Goal: Task Accomplishment & Management: Manage account settings

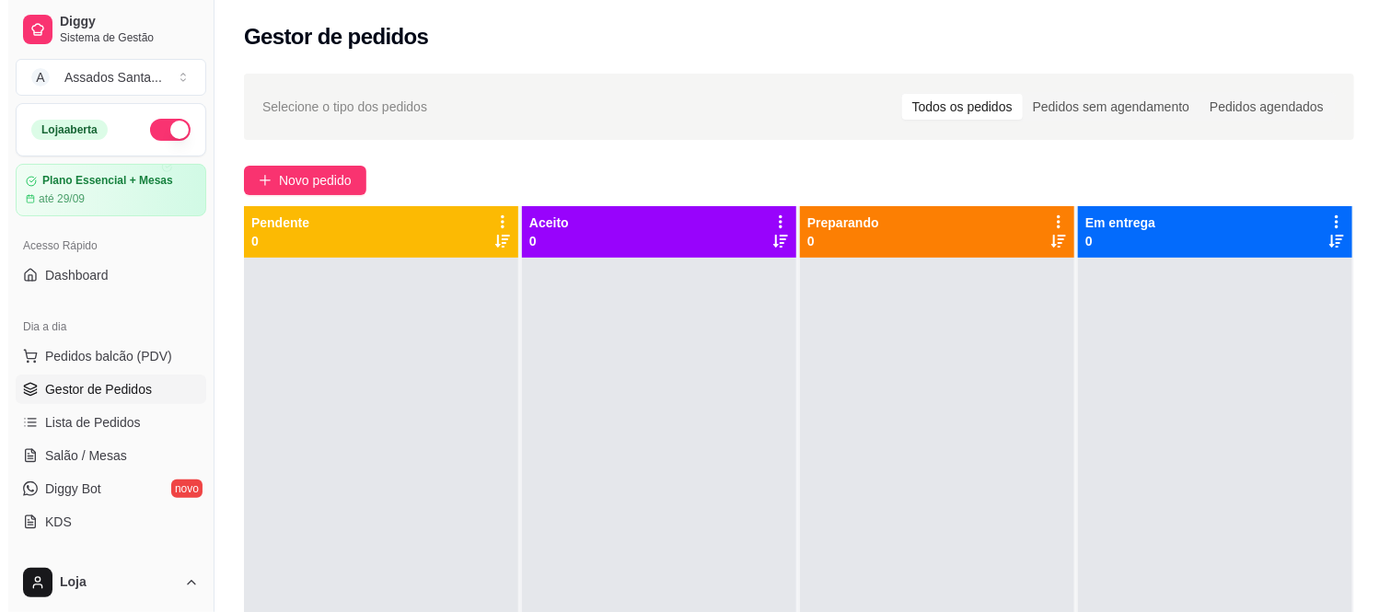
scroll to position [102, 0]
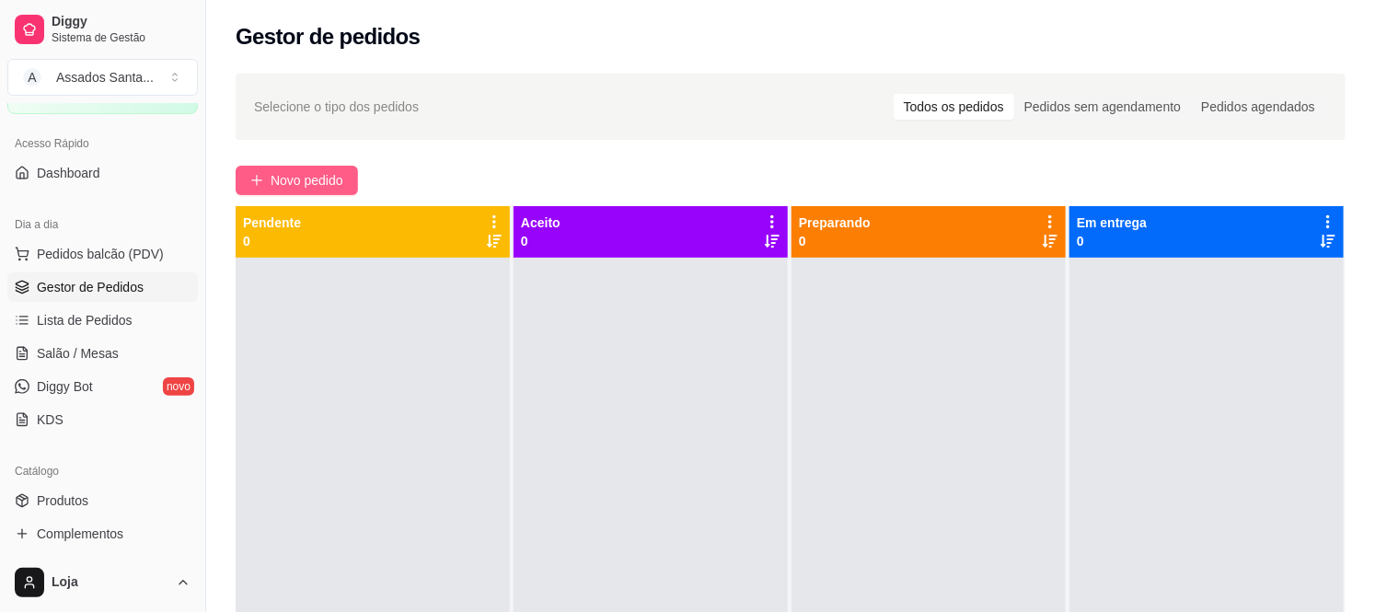
click at [318, 172] on span "Novo pedido" at bounding box center [307, 180] width 73 height 20
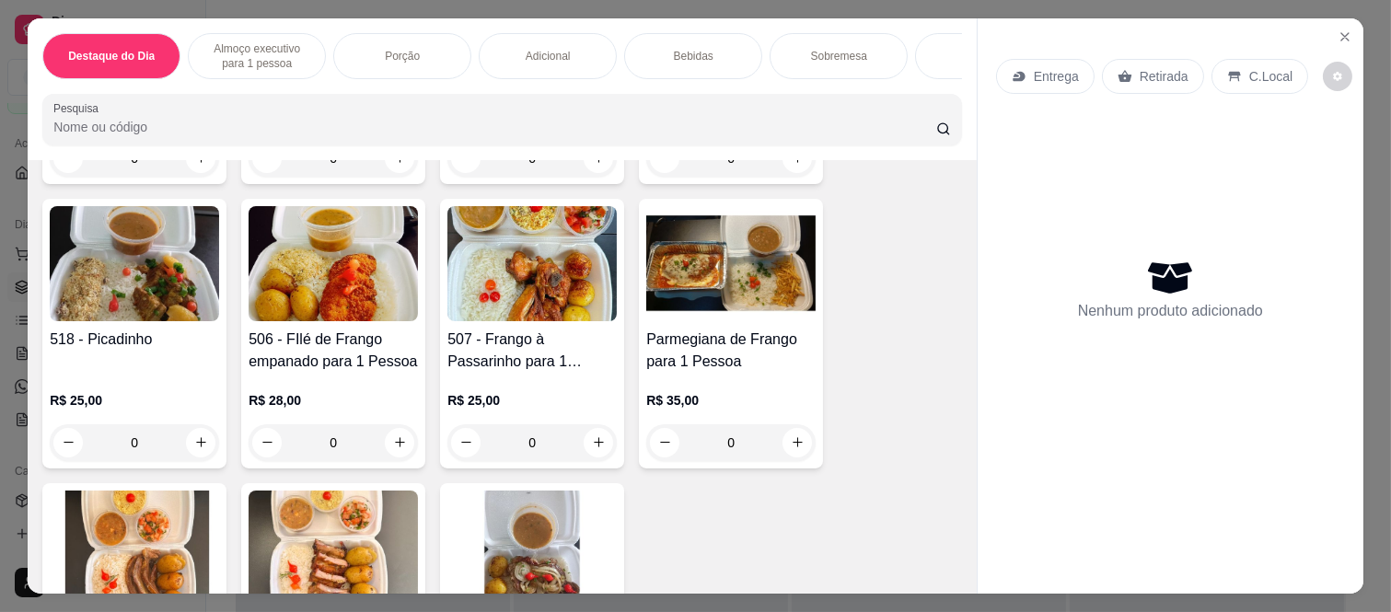
scroll to position [715, 0]
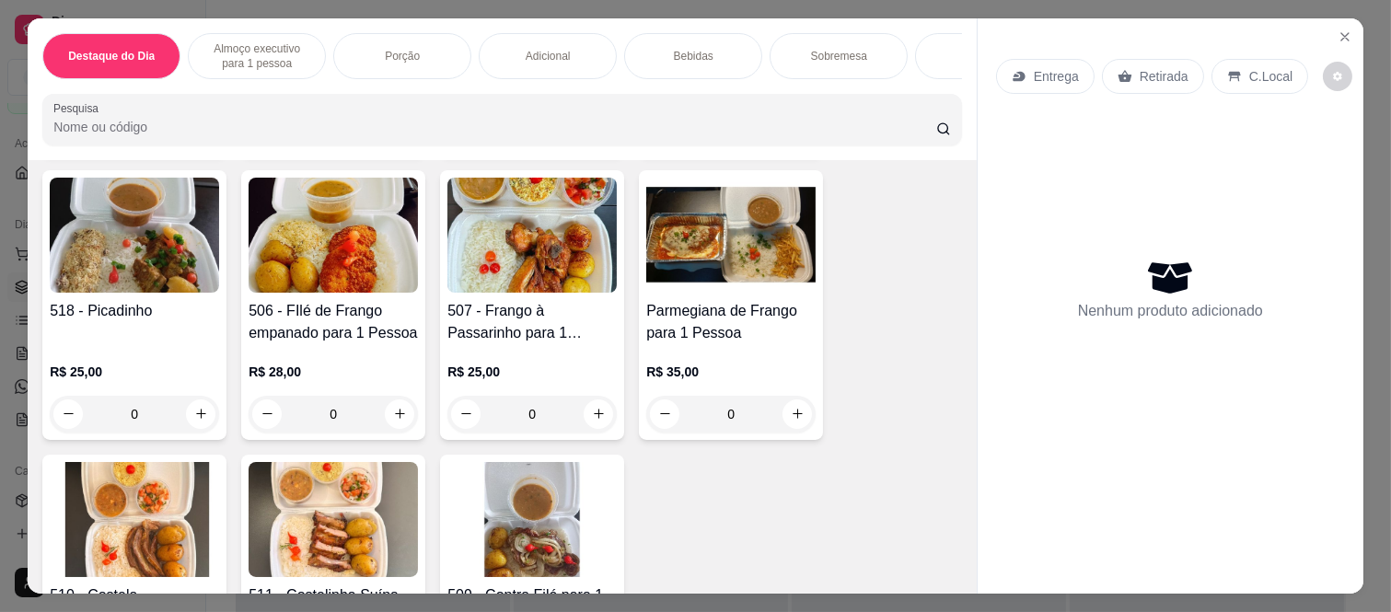
click at [204, 396] on div "0" at bounding box center [134, 414] width 169 height 37
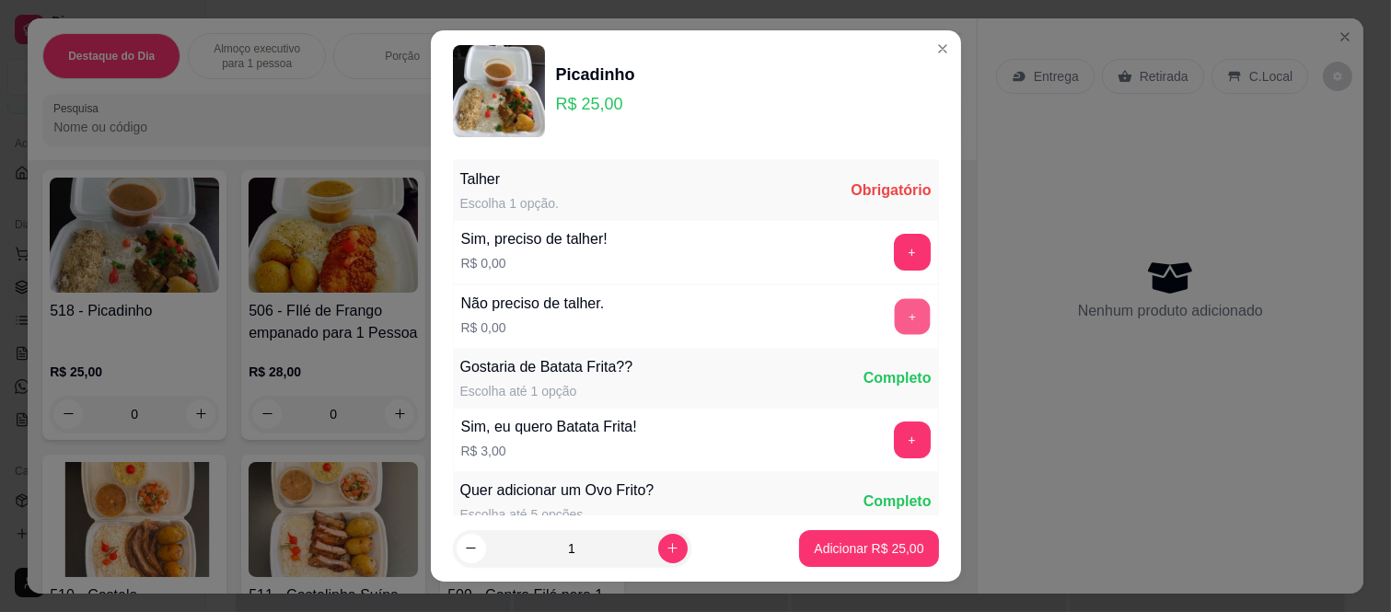
click at [894, 328] on button "+" at bounding box center [912, 317] width 36 height 36
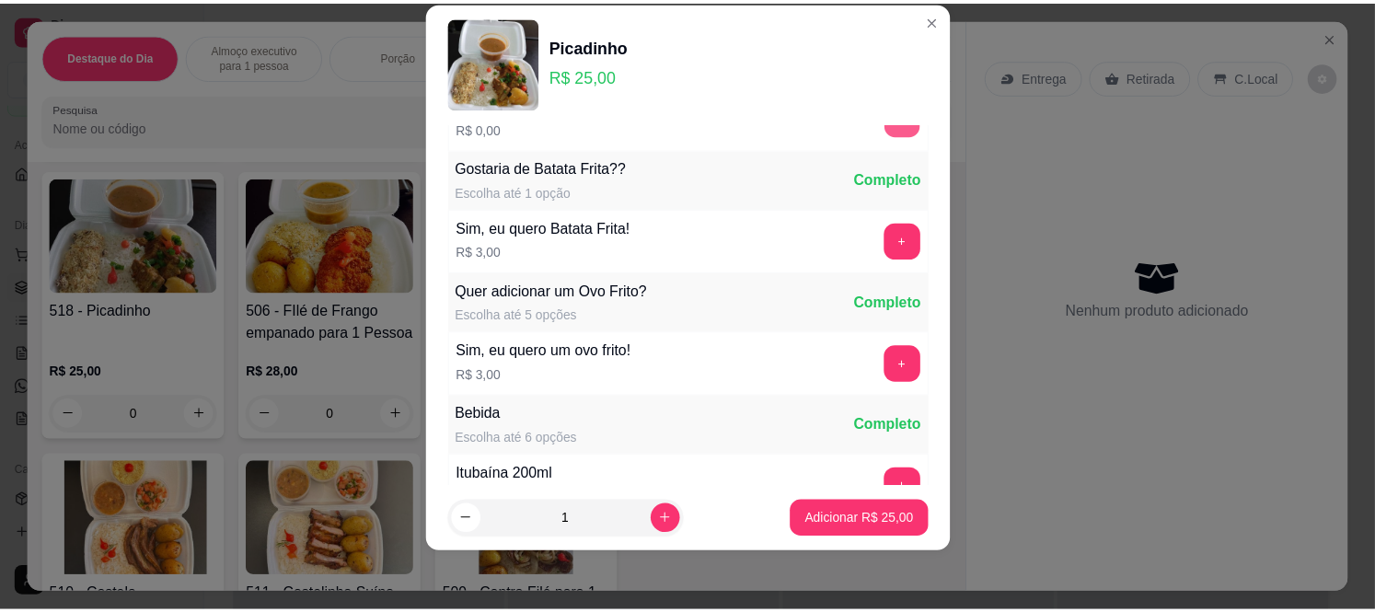
scroll to position [197, 0]
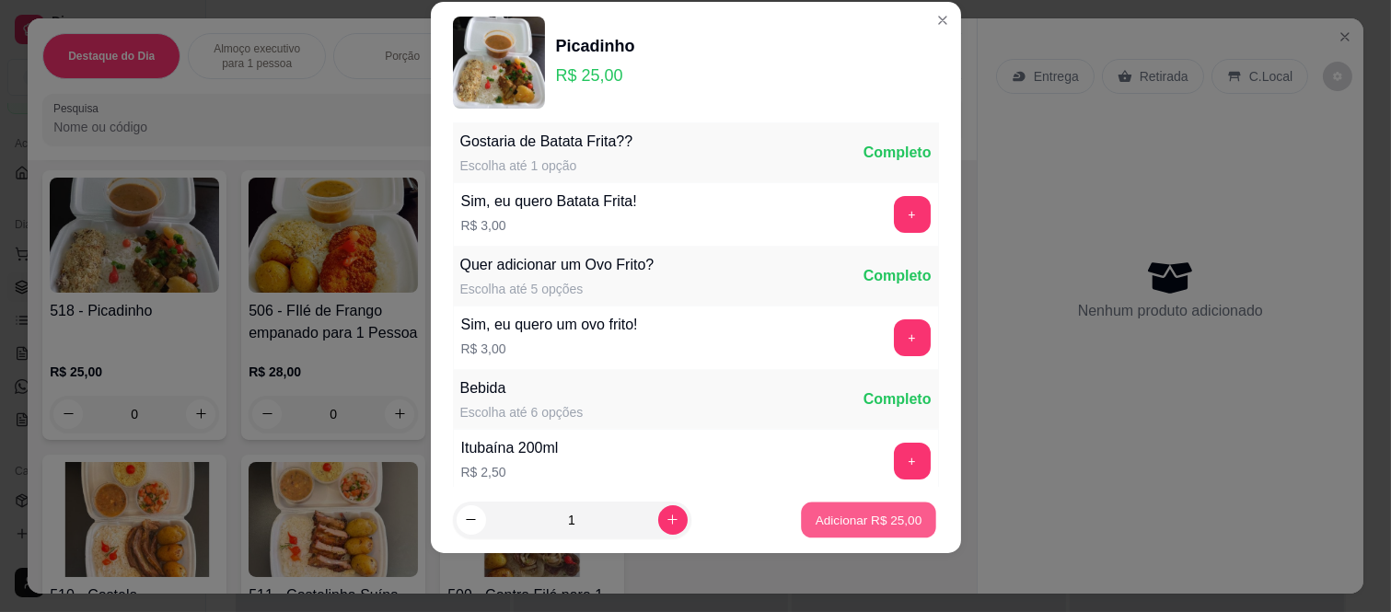
click at [845, 511] on p "Adicionar R$ 25,00" at bounding box center [869, 519] width 107 height 17
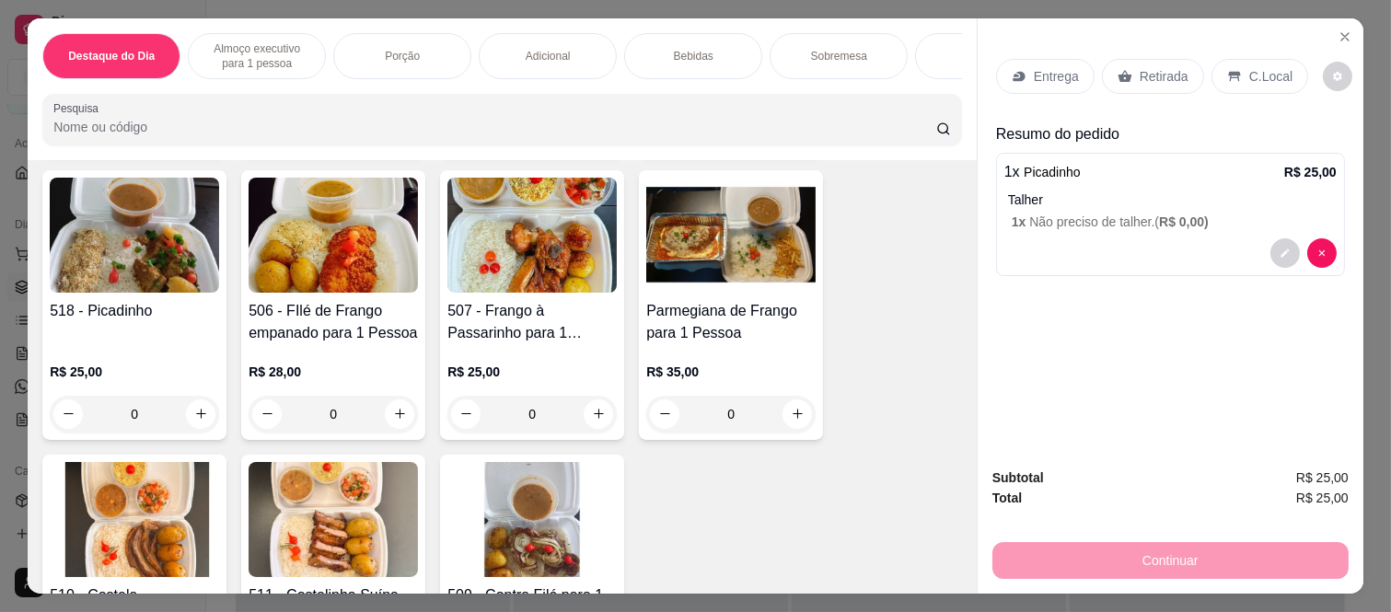
click at [1266, 74] on p "C.Local" at bounding box center [1270, 76] width 43 height 18
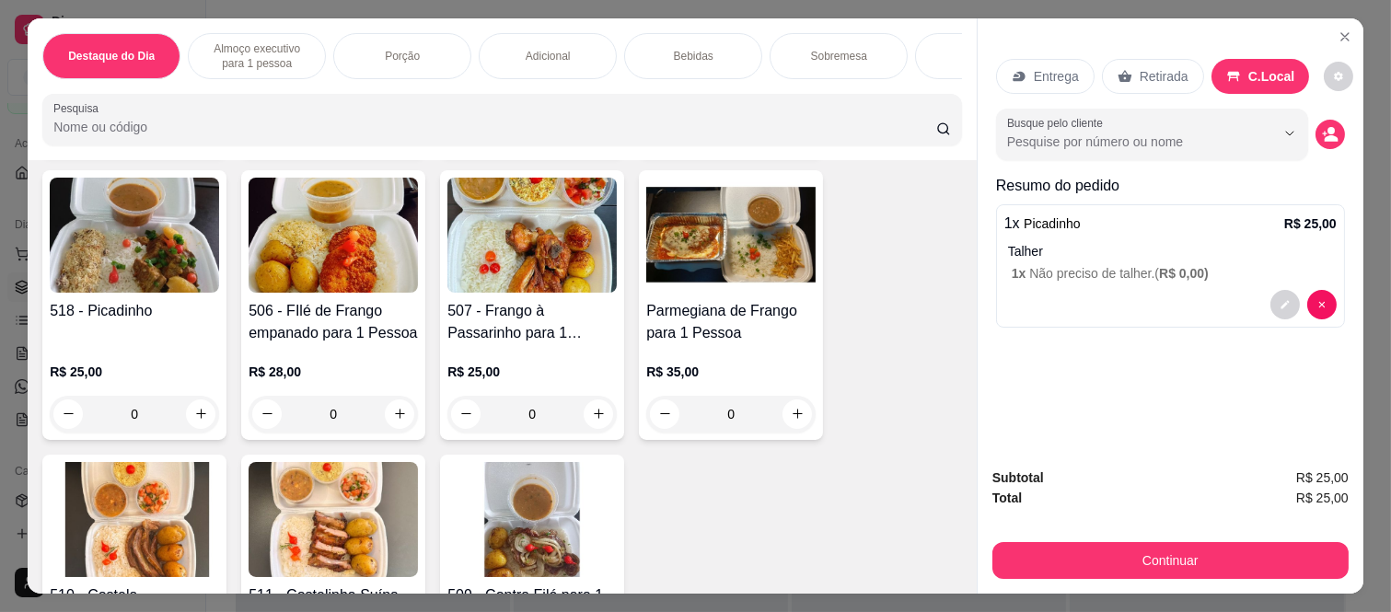
click at [1156, 67] on p "Retirada" at bounding box center [1164, 76] width 49 height 18
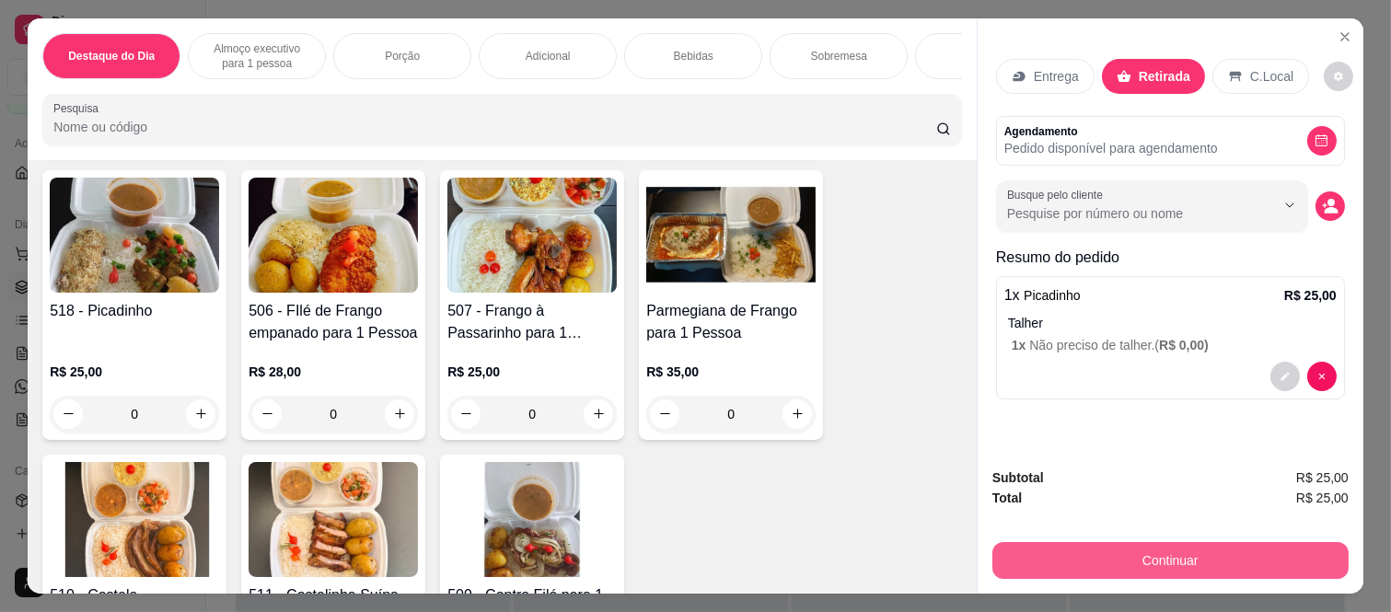
click at [1128, 544] on button "Continuar" at bounding box center [1170, 560] width 356 height 37
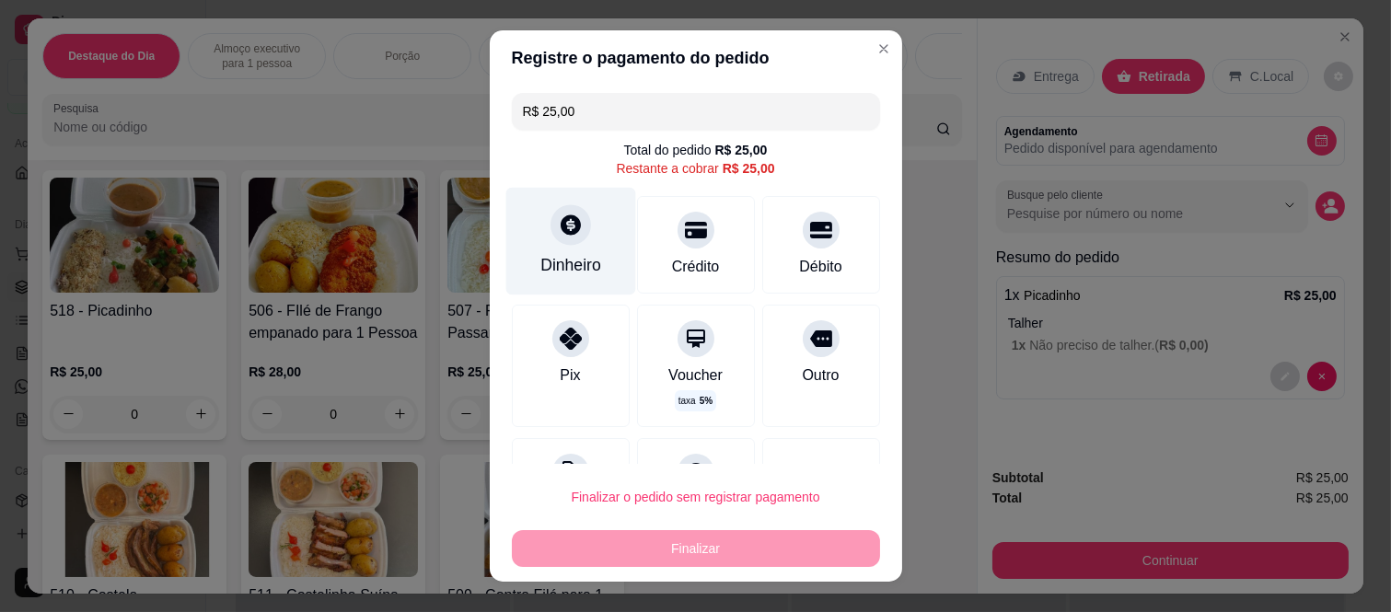
click at [547, 244] on div "Dinheiro" at bounding box center [570, 242] width 130 height 108
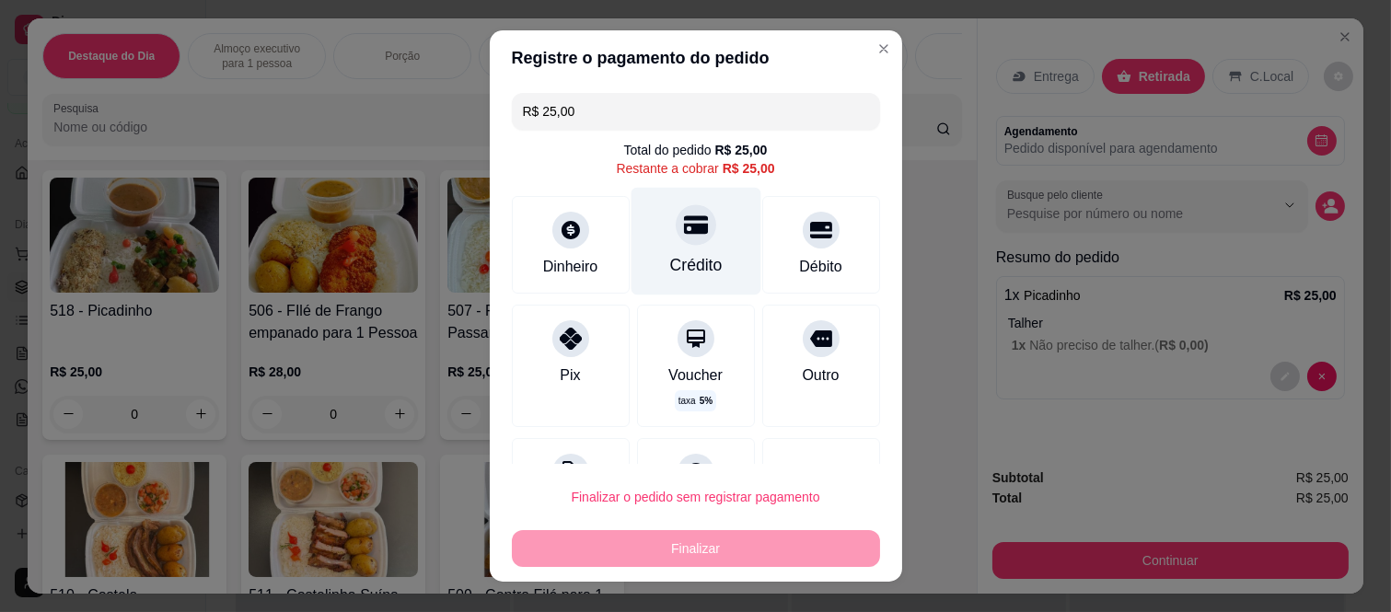
click at [669, 256] on div "Crédito" at bounding box center [695, 265] width 52 height 24
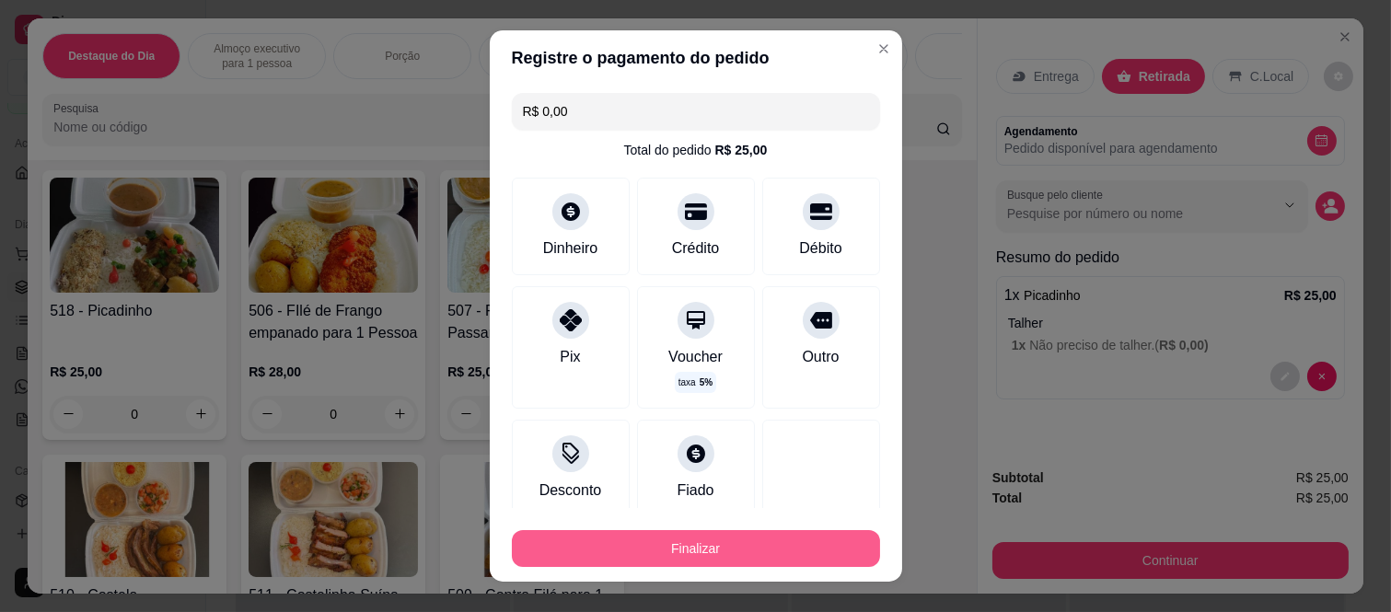
click at [733, 534] on button "Finalizar" at bounding box center [696, 548] width 368 height 37
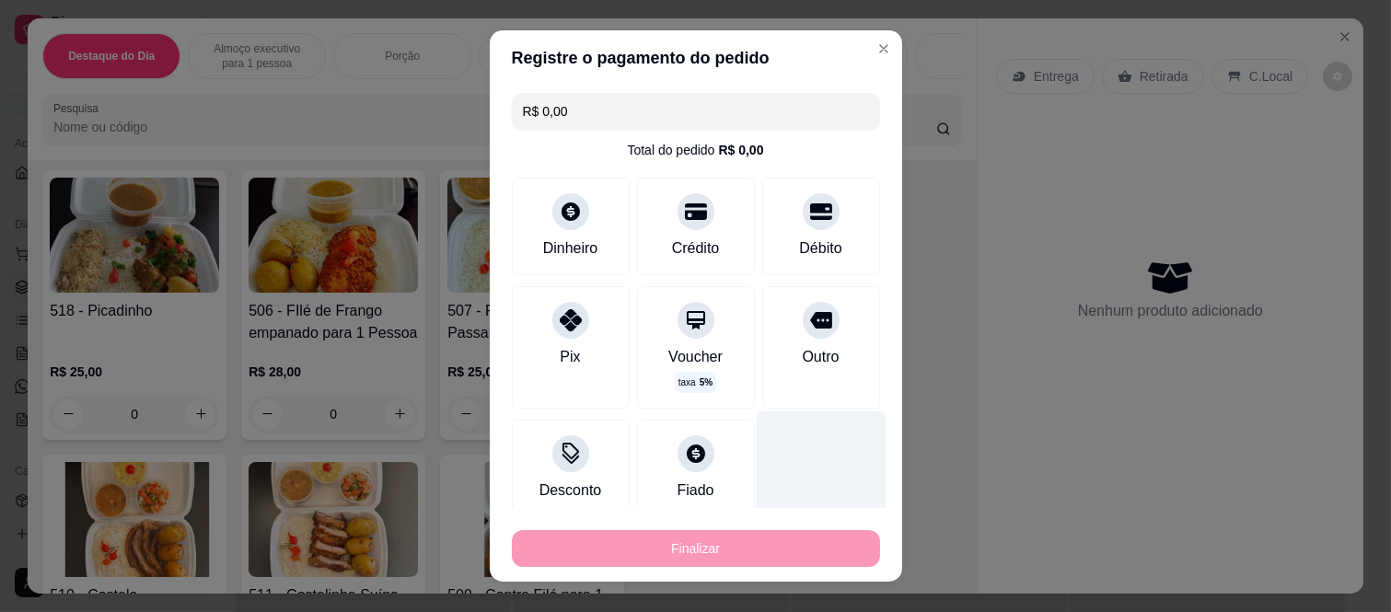
type input "-R$ 25,00"
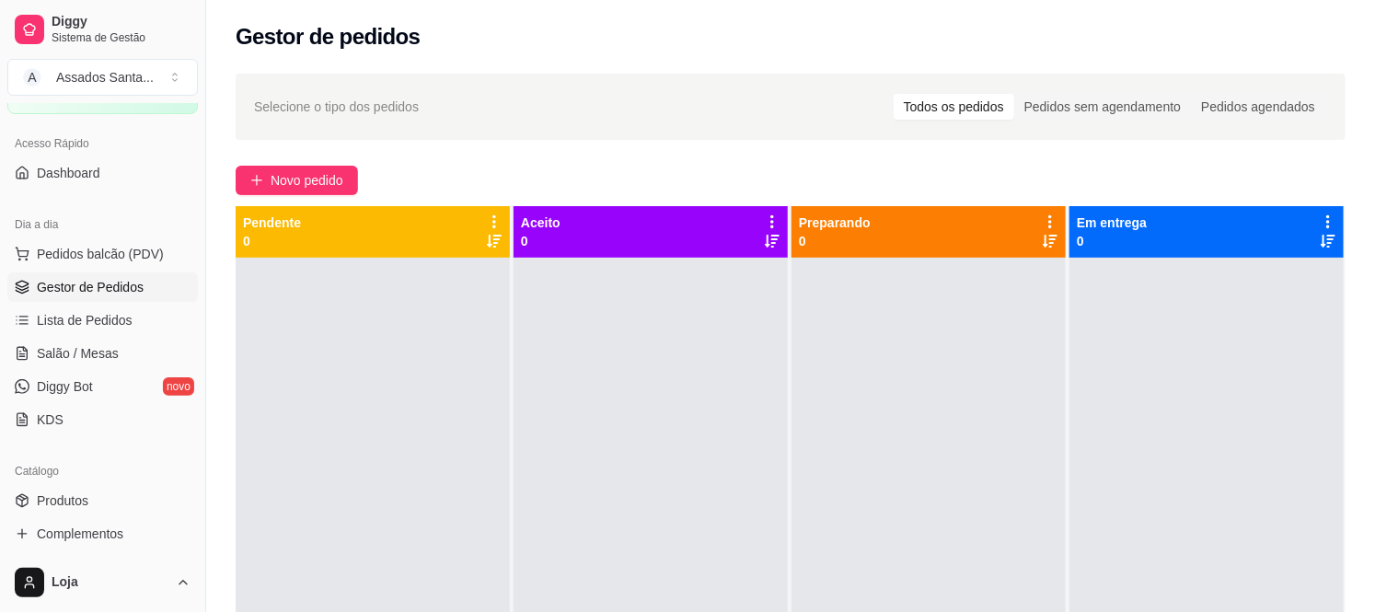
click at [963, 363] on div at bounding box center [929, 564] width 274 height 612
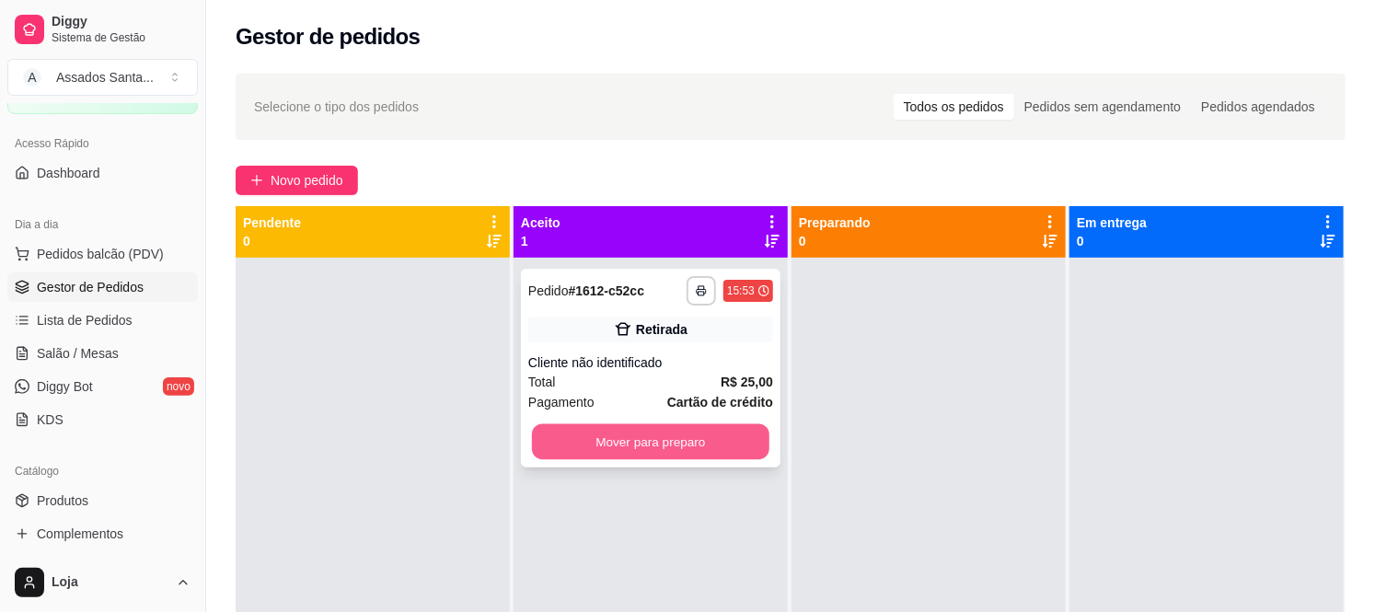
click at [700, 445] on button "Mover para preparo" at bounding box center [650, 442] width 237 height 36
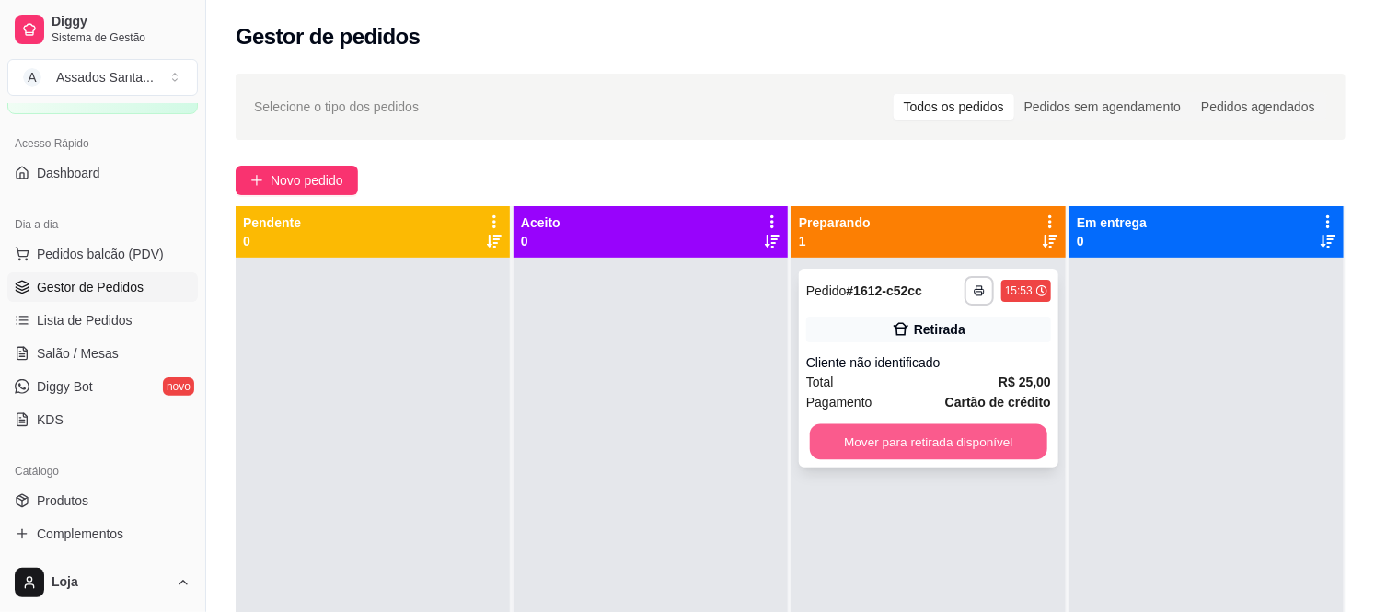
click at [889, 446] on button "Mover para retirada disponível" at bounding box center [928, 442] width 237 height 36
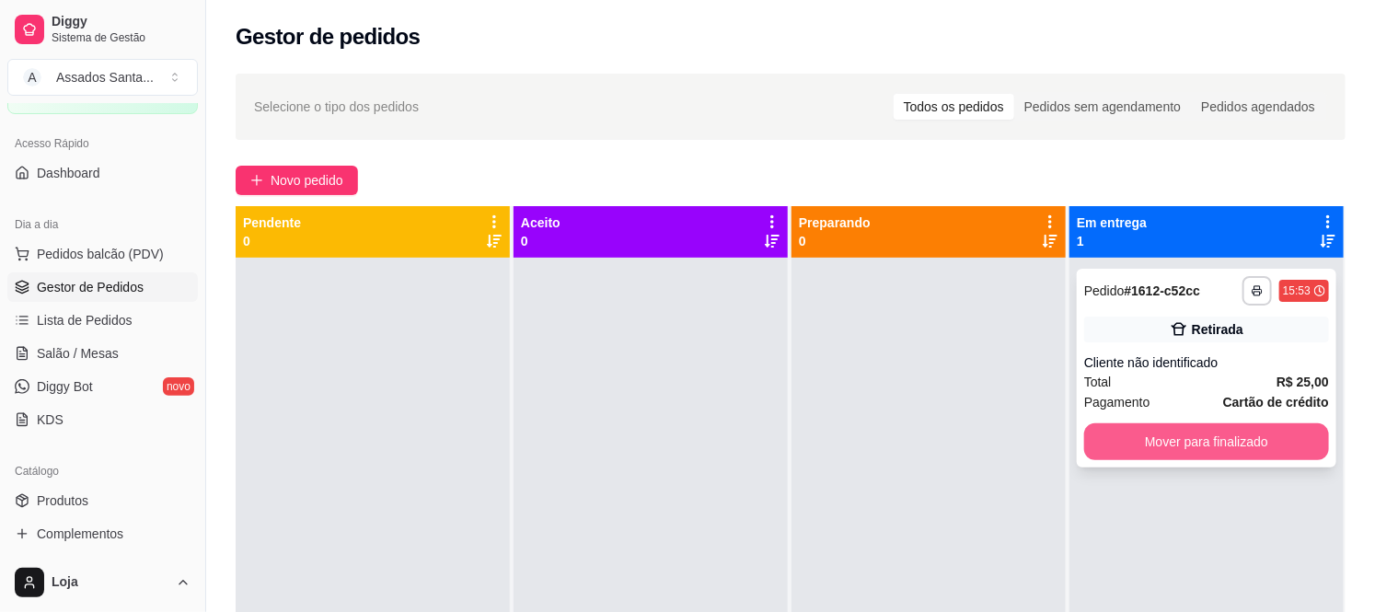
click at [1163, 453] on button "Mover para finalizado" at bounding box center [1206, 441] width 245 height 37
